Goal: Transaction & Acquisition: Purchase product/service

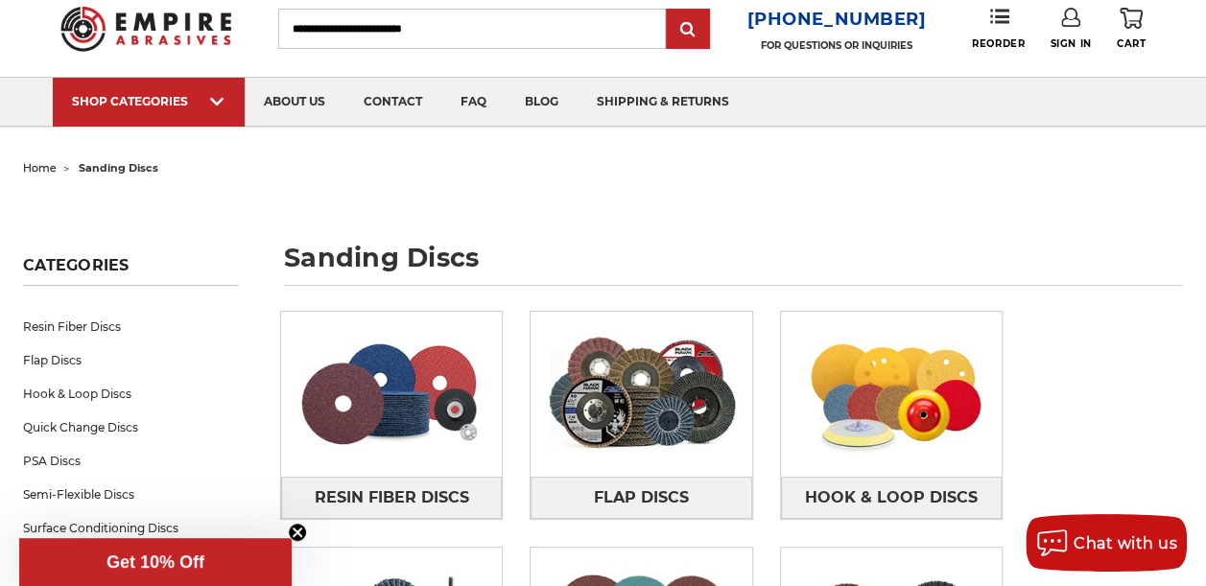
scroll to position [96, 0]
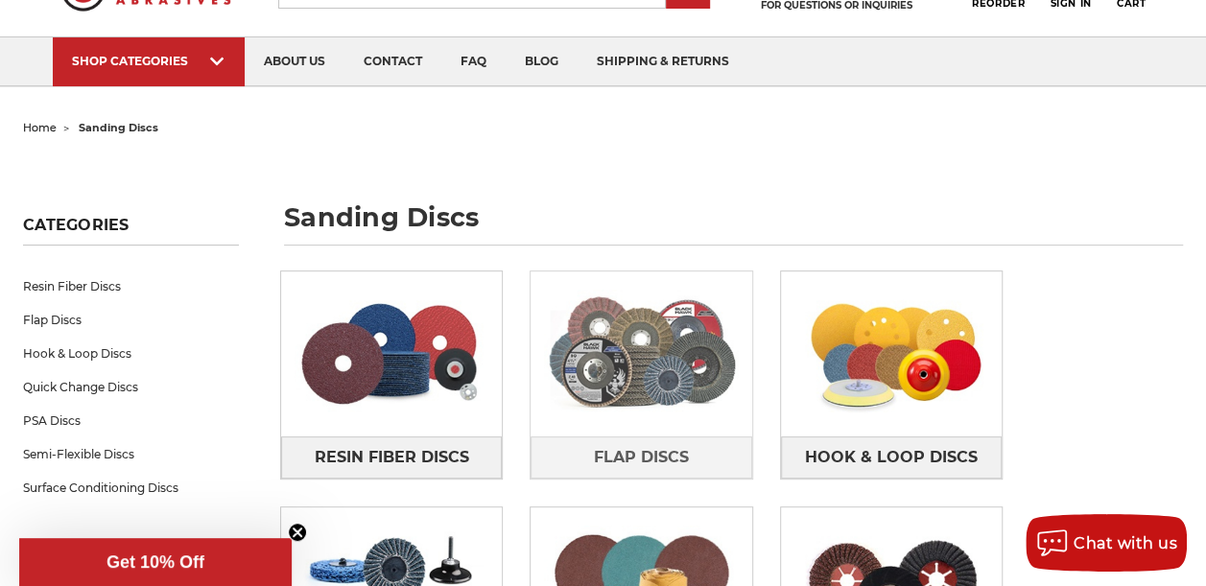
click at [618, 351] on img at bounding box center [641, 353] width 221 height 154
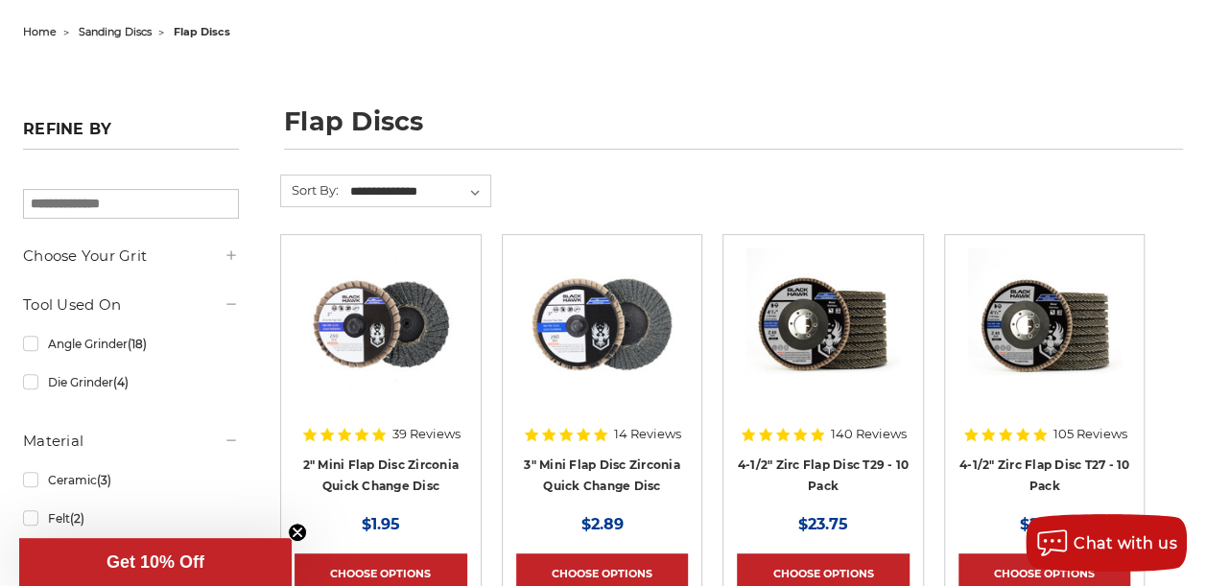
scroll to position [288, 0]
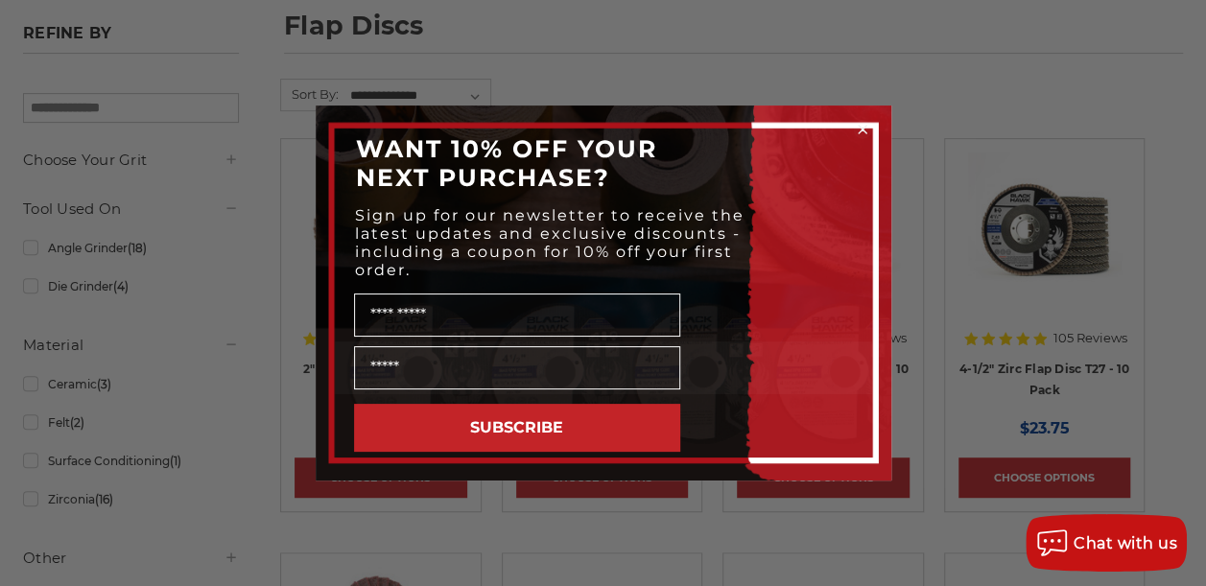
click at [859, 130] on circle "Close dialog" at bounding box center [862, 130] width 18 height 18
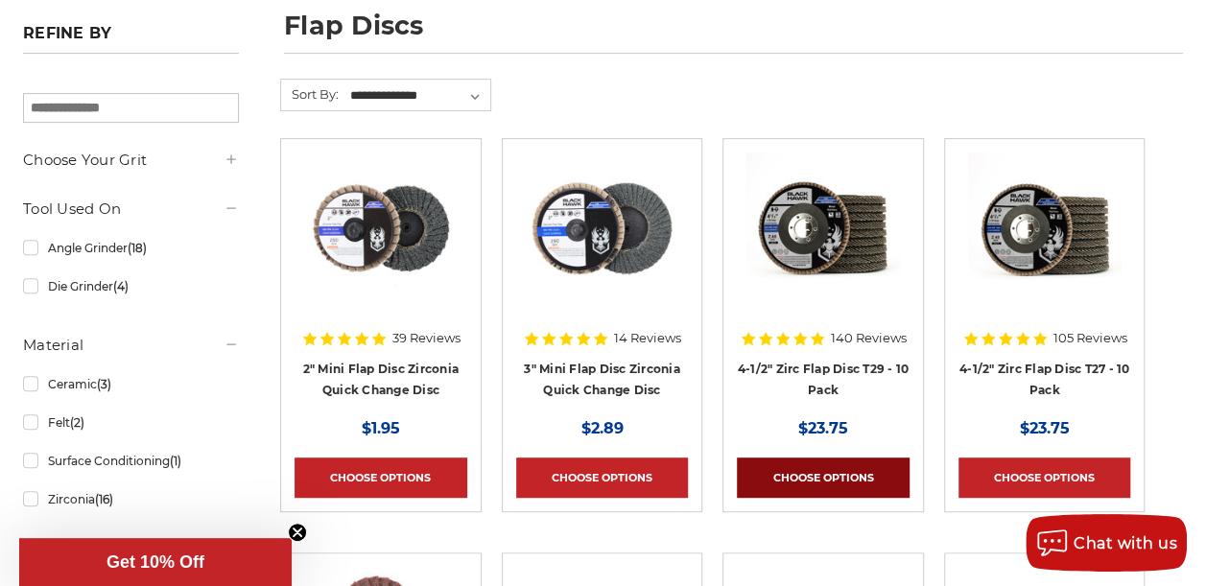
click at [779, 484] on link "Choose Options" at bounding box center [823, 478] width 173 height 40
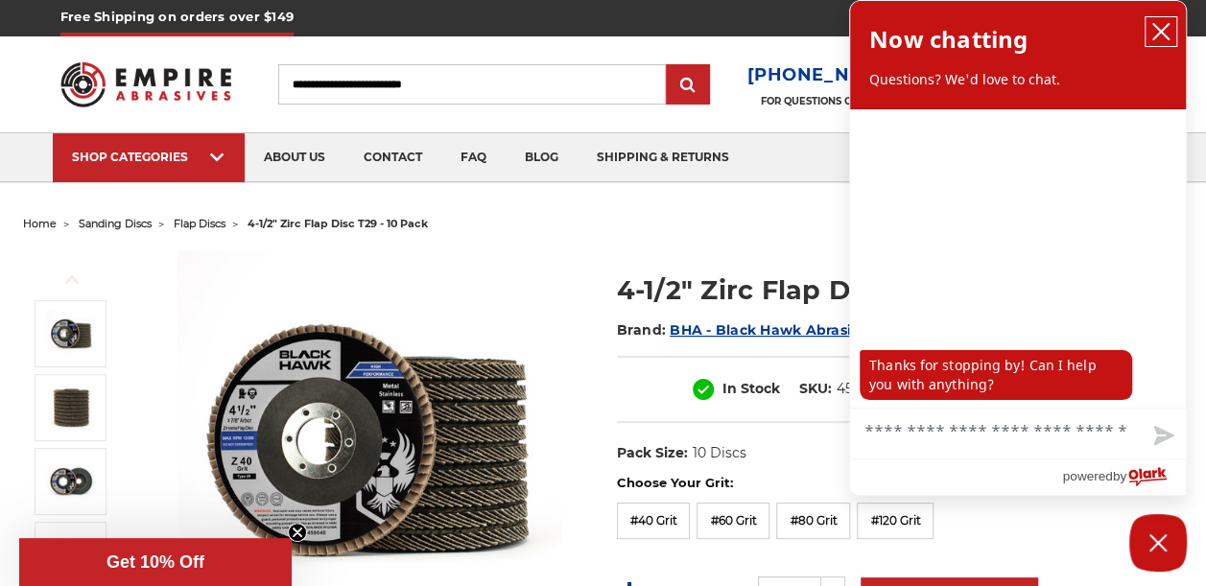
click at [1165, 31] on icon "close chatbox" at bounding box center [1160, 31] width 19 height 19
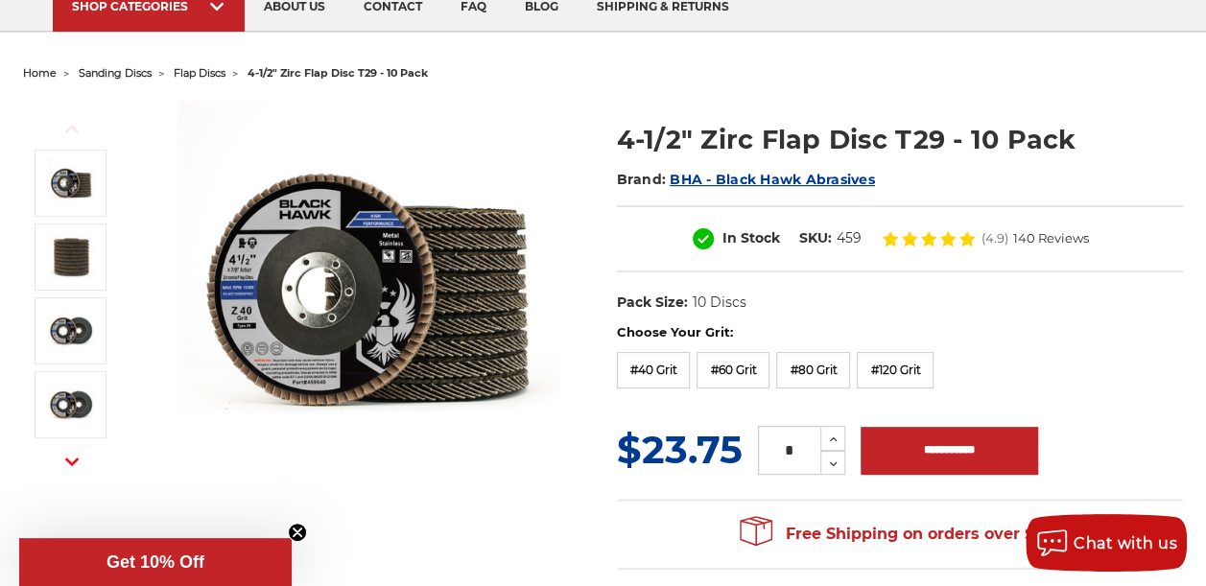
scroll to position [192, 0]
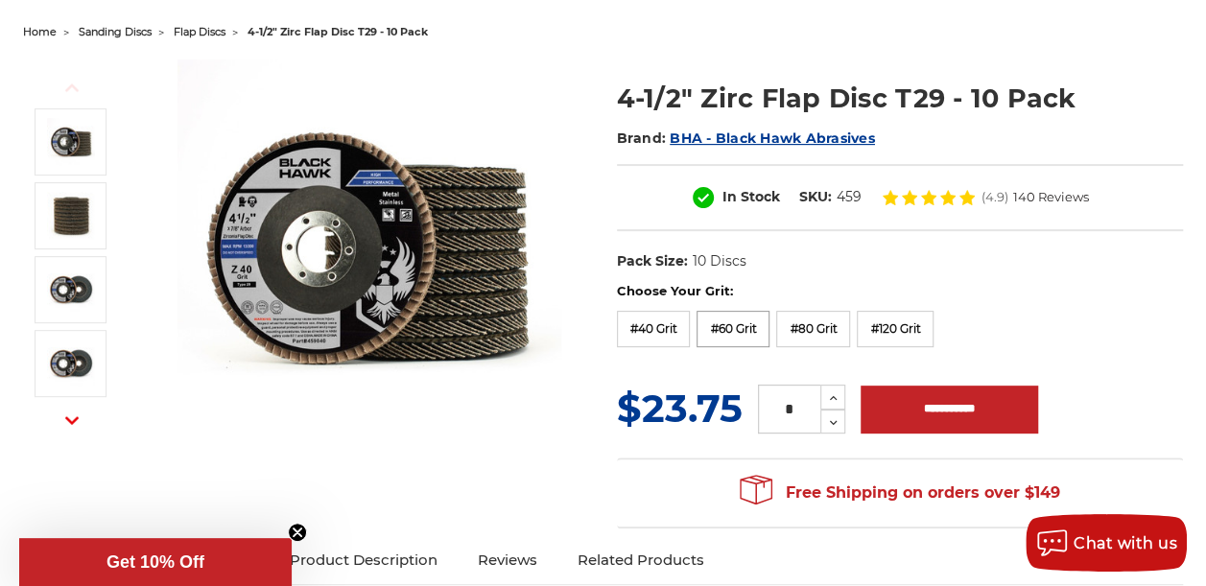
click at [731, 320] on label "#60 Grit" at bounding box center [733, 329] width 73 height 36
